Goal: Information Seeking & Learning: Find specific fact

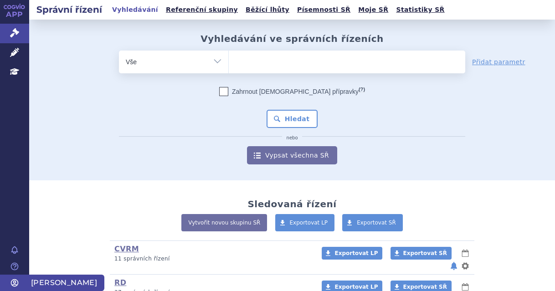
click at [19, 285] on icon at bounding box center [14, 282] width 9 height 9
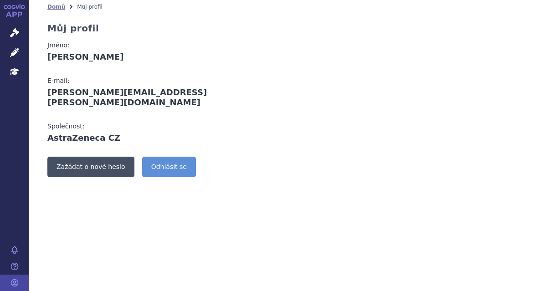
click at [111, 157] on link "Zažádat o nové heslo" at bounding box center [90, 167] width 87 height 20
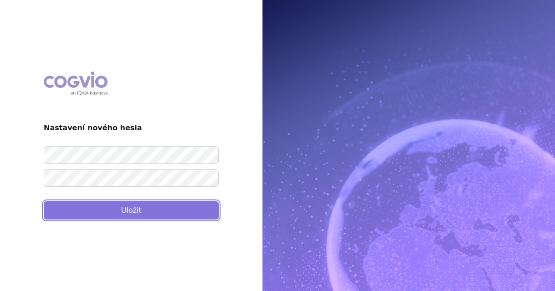
click at [149, 215] on button "Uložit" at bounding box center [131, 210] width 175 height 18
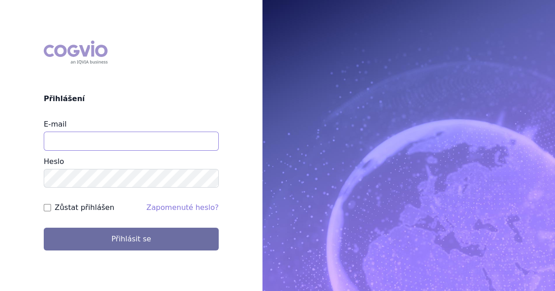
click at [115, 135] on input "E-mail" at bounding box center [131, 141] width 175 height 19
type input "katerina.chadimova@astrazeneca.com"
click at [85, 214] on form "E-mail katerina.chadimova@astrazeneca.com Heslo Zůstat přihlášen Zapomenuté hes…" at bounding box center [131, 185] width 175 height 132
click at [88, 209] on label "Zůstat přihlášen" at bounding box center [85, 207] width 60 height 11
click at [51, 209] on input "Zůstat přihlášen" at bounding box center [47, 207] width 7 height 7
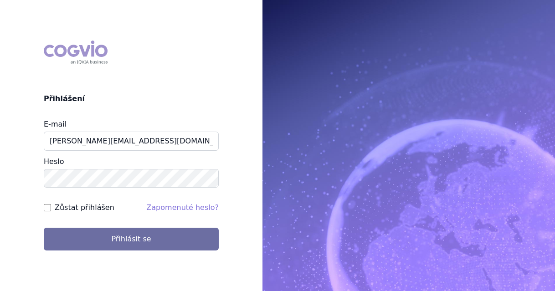
checkbox input "true"
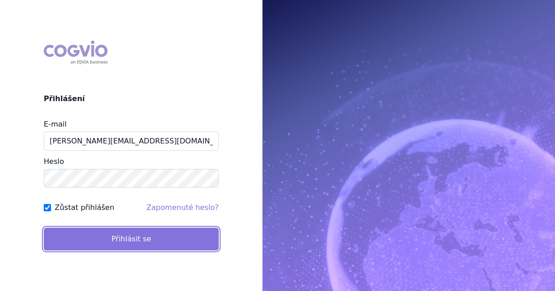
click at [90, 236] on button "Přihlásit se" at bounding box center [131, 239] width 175 height 23
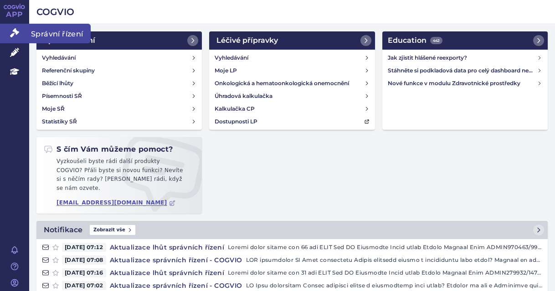
click at [10, 38] on link "Správní řízení" at bounding box center [14, 33] width 29 height 19
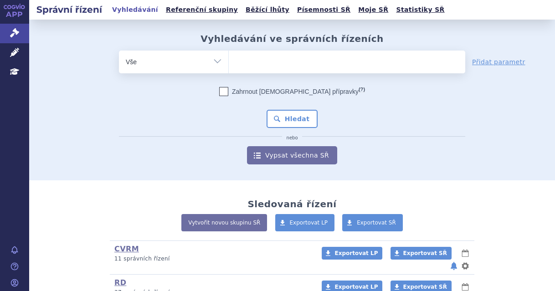
click at [297, 53] on ul at bounding box center [347, 60] width 236 height 19
click at [229, 53] on select at bounding box center [228, 61] width 0 height 23
type input "fo"
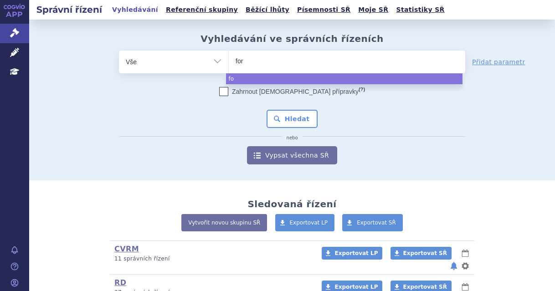
type input "fori"
type input "forixg"
type input "forix"
type input "for"
type input "forxig"
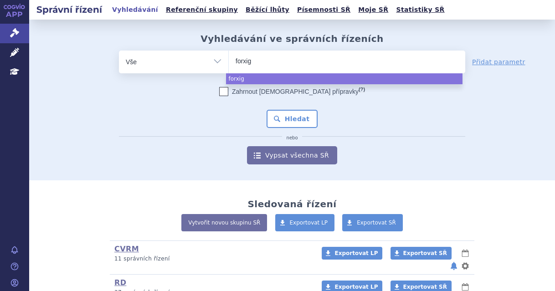
type input "forxiga"
select select "forxiga"
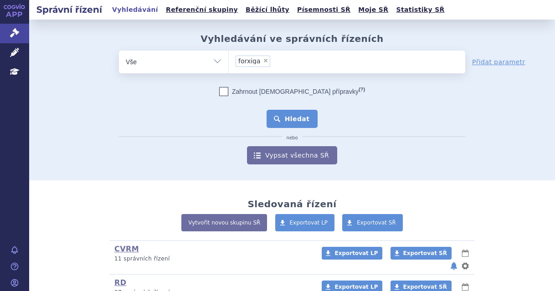
click at [282, 123] on button "Hledat" at bounding box center [291, 119] width 51 height 18
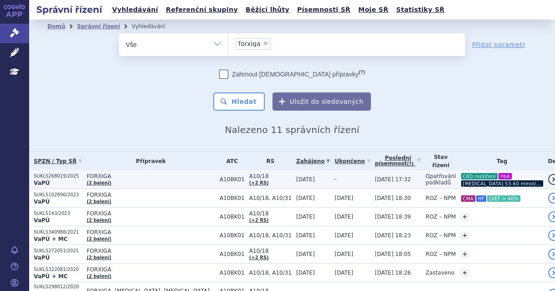
click at [297, 180] on td "[DATE]" at bounding box center [311, 179] width 38 height 19
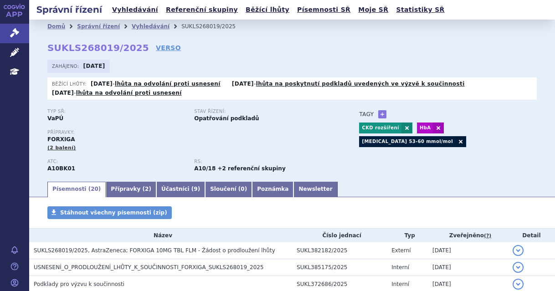
scroll to position [26, 0]
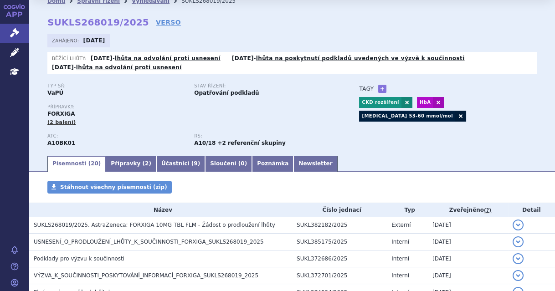
drag, startPoint x: 133, startPoint y: 25, endPoint x: 40, endPoint y: 15, distance: 94.3
click at [40, 15] on div "Domů Správní řízení Vyhledávání SUKLS268019/2025 SUKLS268019/2025 VERSO [GEOGRA…" at bounding box center [292, 81] width 526 height 147
drag, startPoint x: 48, startPoint y: 24, endPoint x: 130, endPoint y: 24, distance: 82.0
click at [130, 24] on strong "SUKLS268019/2025" at bounding box center [98, 22] width 102 height 11
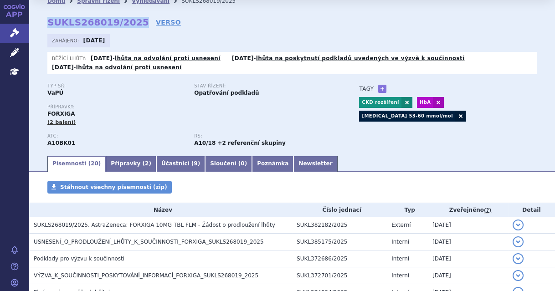
copy strong "SUKLS268019/2025"
